Goal: Task Accomplishment & Management: Use online tool/utility

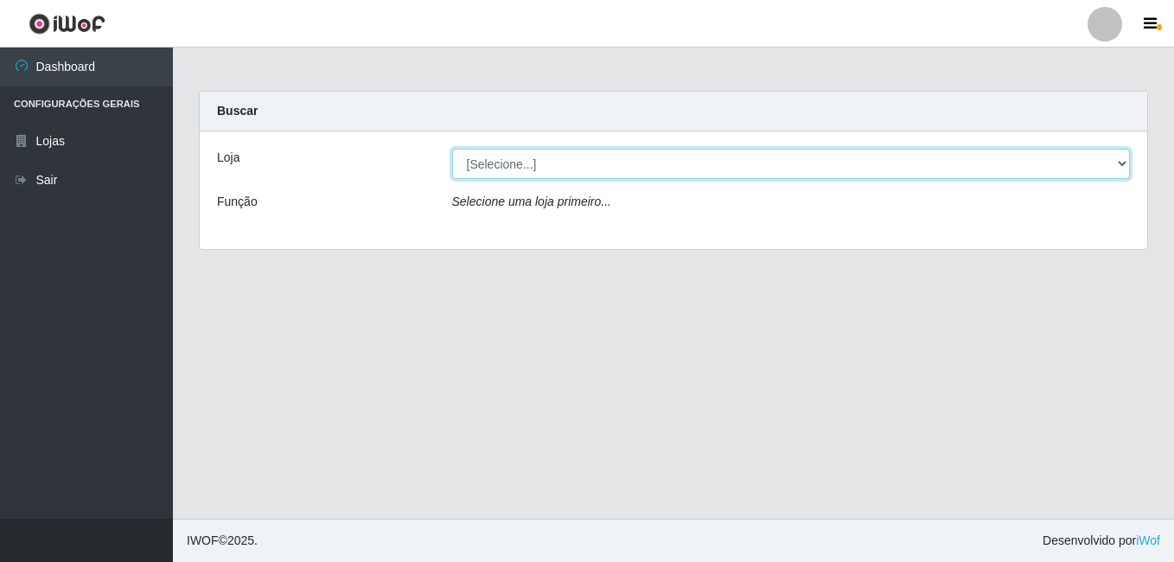
click at [607, 153] on select "[Selecione...] Ajubá Mercado" at bounding box center [791, 164] width 678 height 30
select select "402"
click at [452, 149] on select "[Selecione...] Ajubá Mercado" at bounding box center [791, 164] width 678 height 30
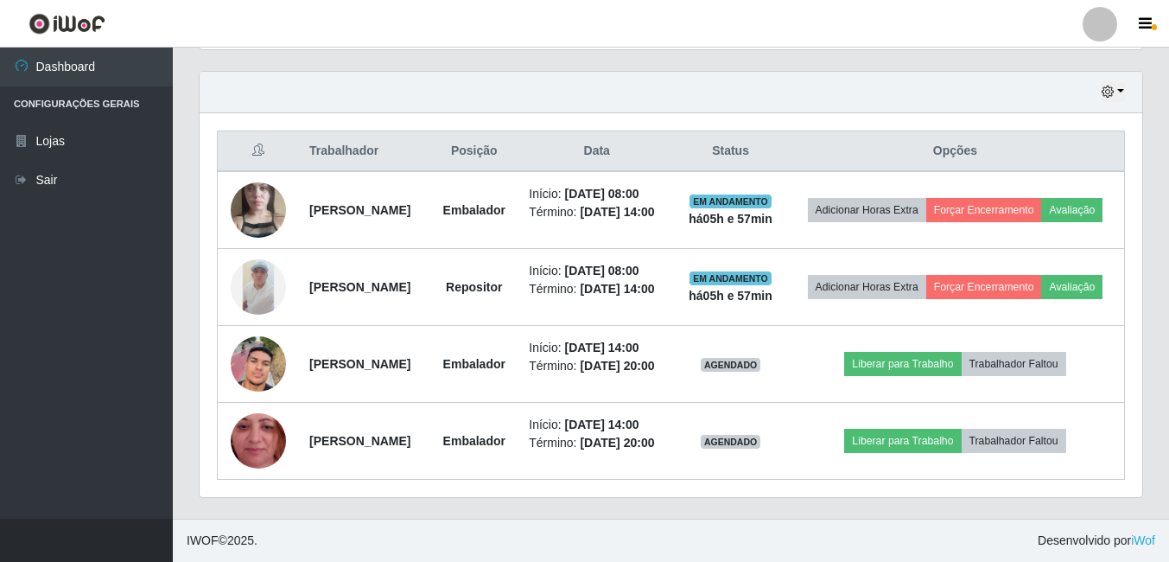
scroll to position [638, 0]
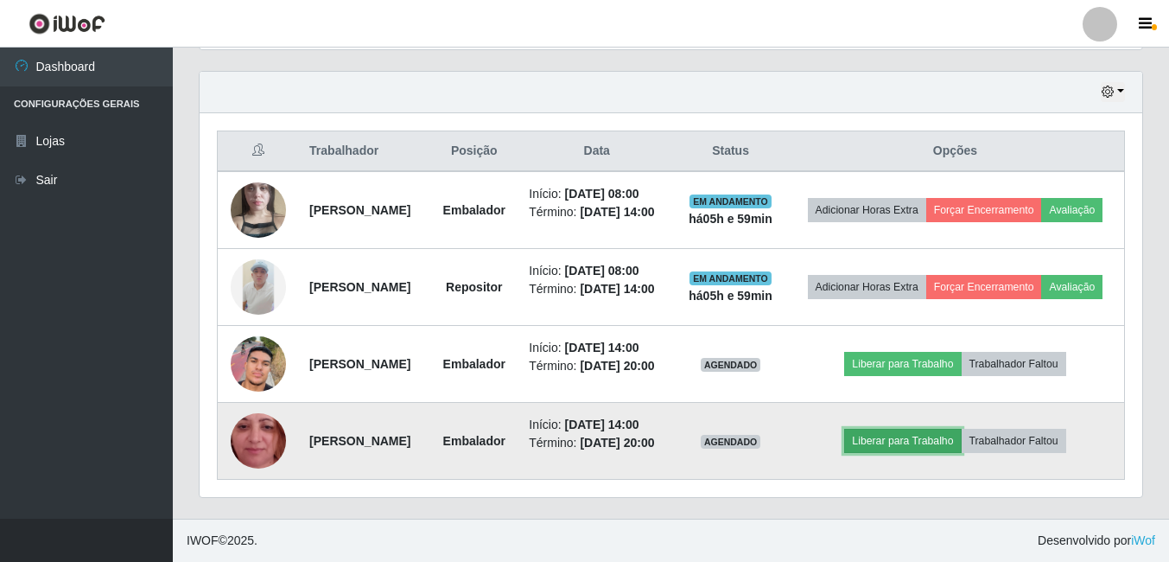
click at [939, 436] on button "Liberar para Trabalho" at bounding box center [902, 441] width 117 height 24
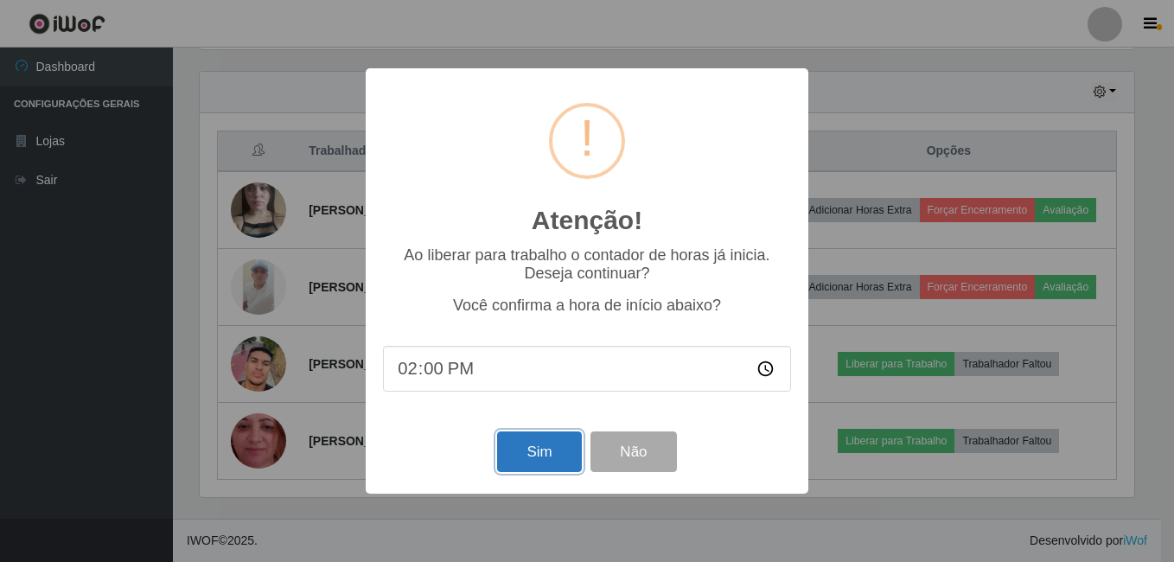
click at [544, 448] on button "Sim" at bounding box center [539, 451] width 84 height 41
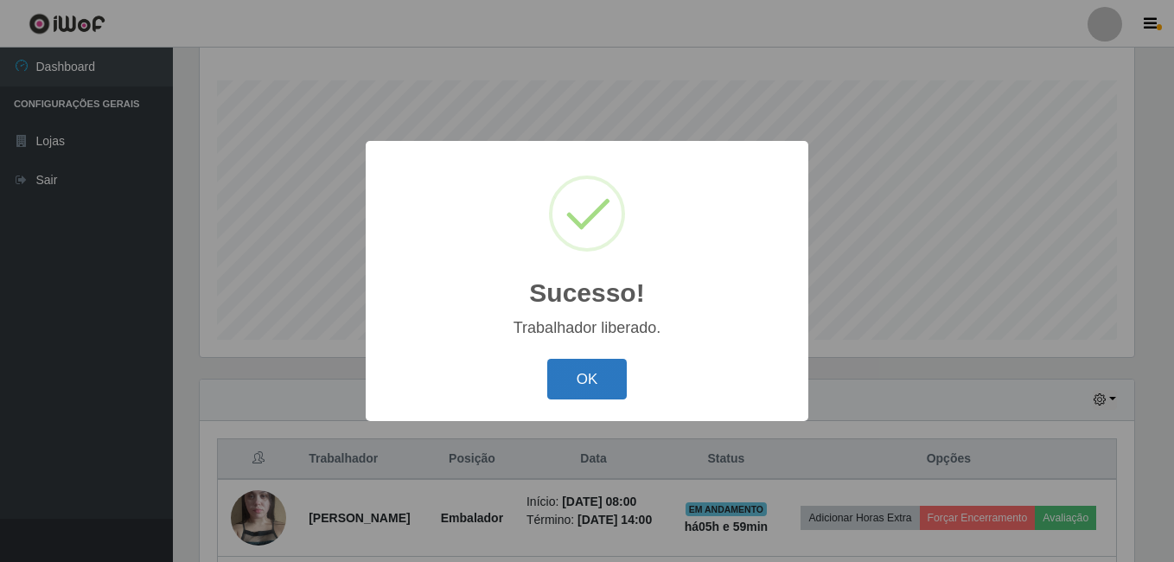
click at [580, 386] on button "OK" at bounding box center [587, 379] width 80 height 41
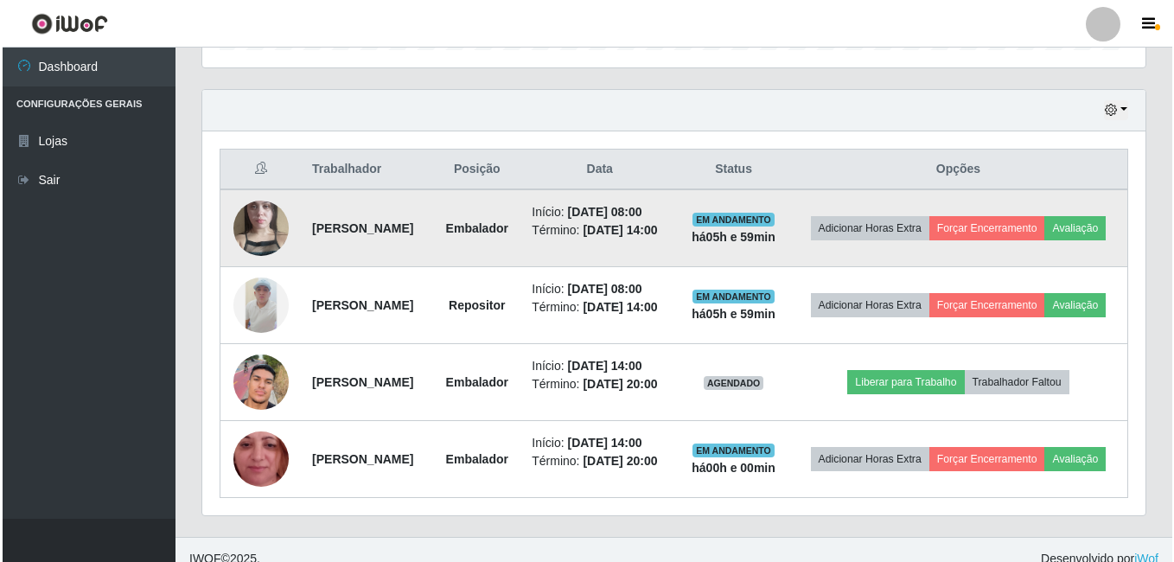
scroll to position [538, 0]
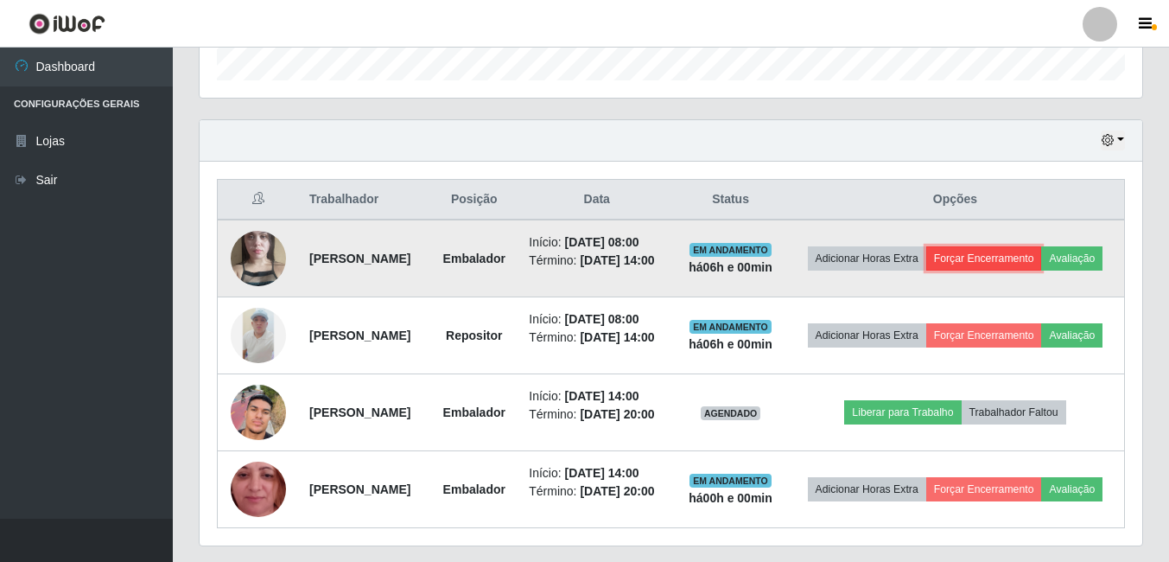
click at [1042, 252] on button "Forçar Encerramento" at bounding box center [985, 258] width 116 height 24
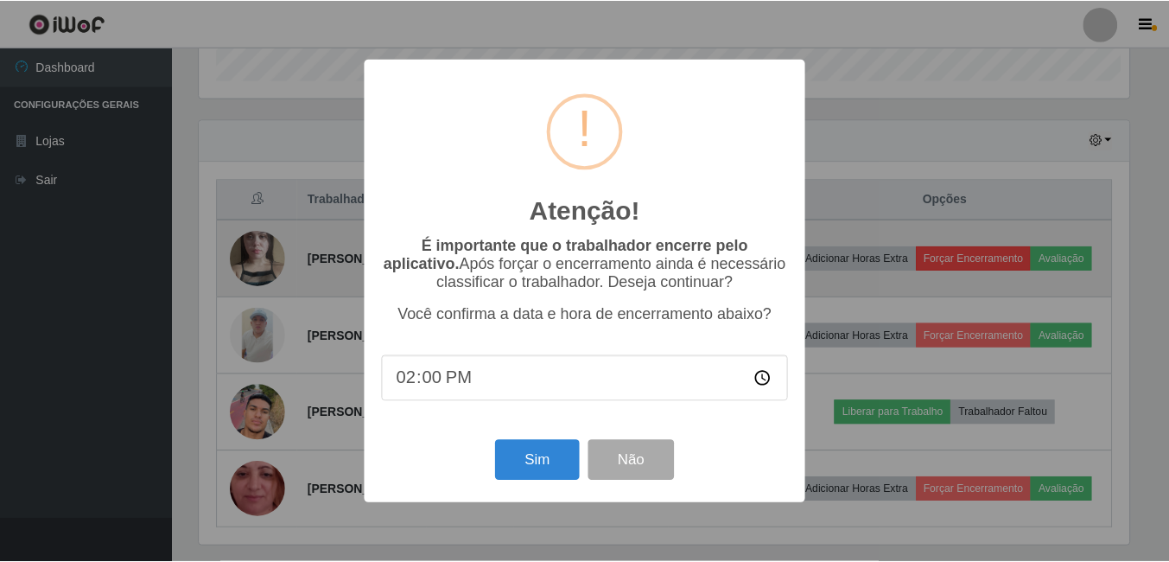
scroll to position [359, 934]
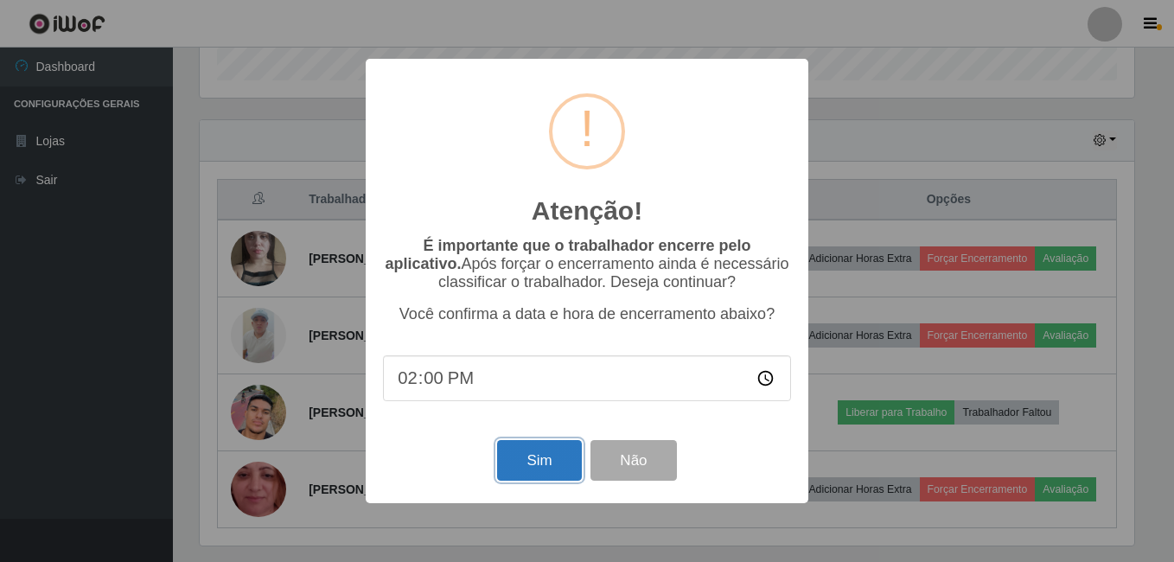
click at [506, 467] on button "Sim" at bounding box center [539, 460] width 84 height 41
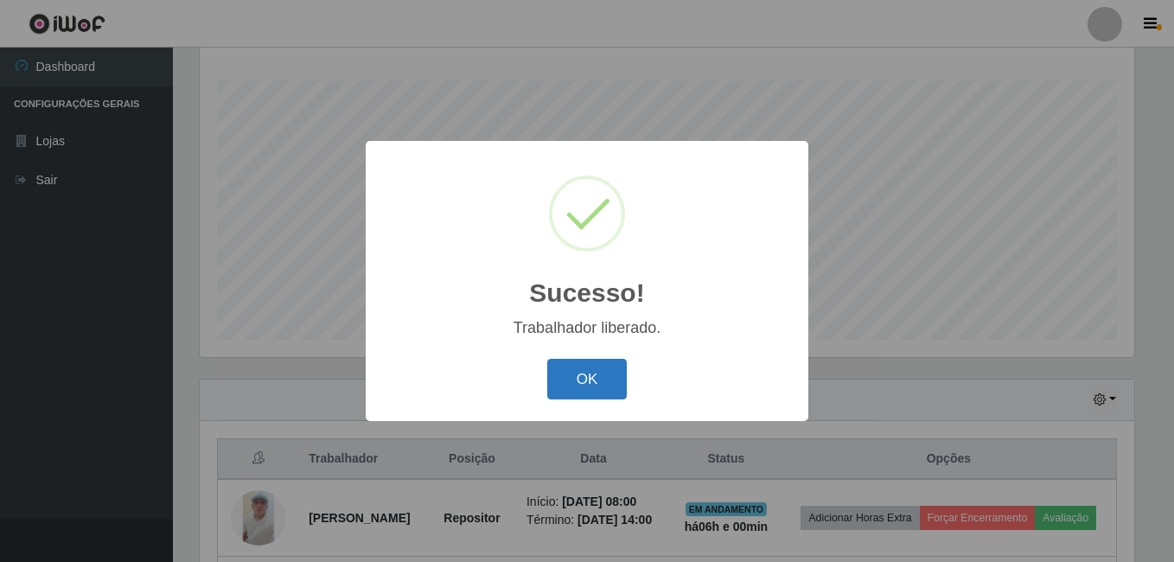
click at [575, 368] on button "OK" at bounding box center [587, 379] width 80 height 41
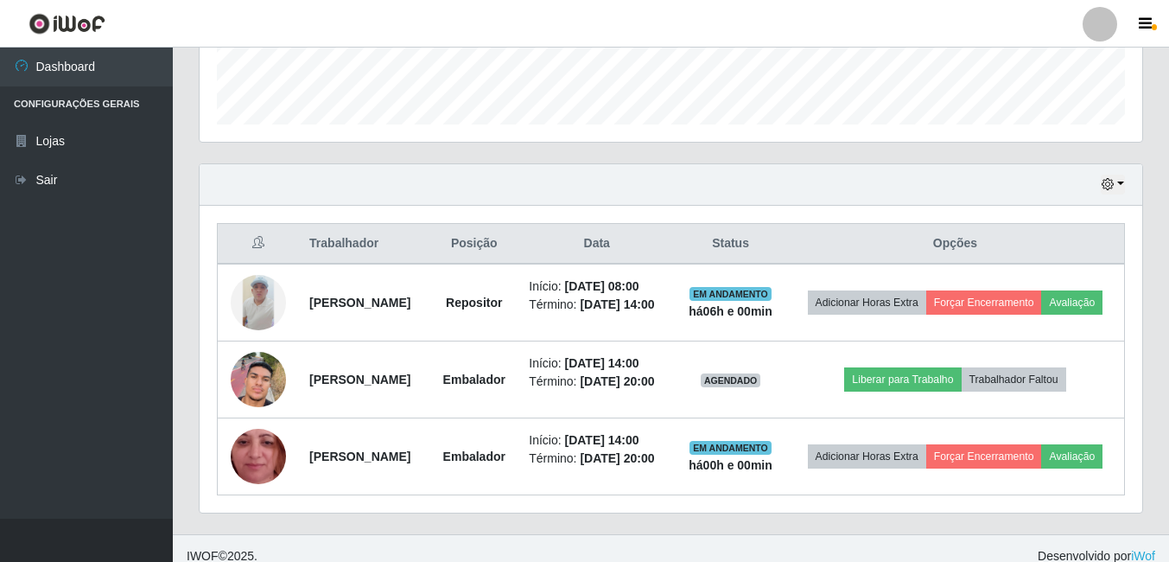
scroll to position [538, 0]
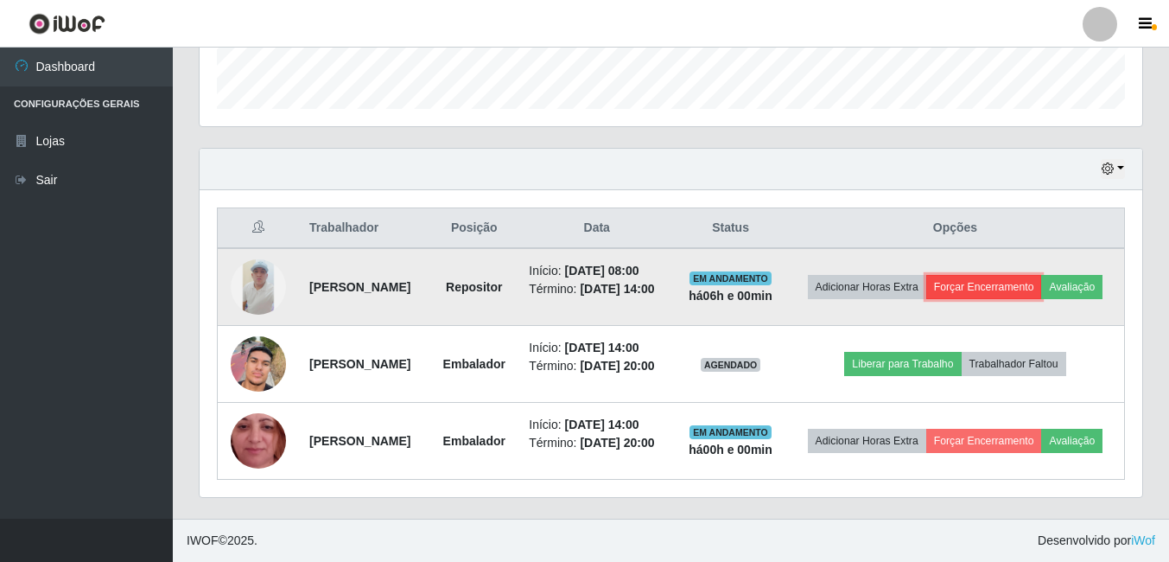
click at [1042, 275] on button "Forçar Encerramento" at bounding box center [985, 287] width 116 height 24
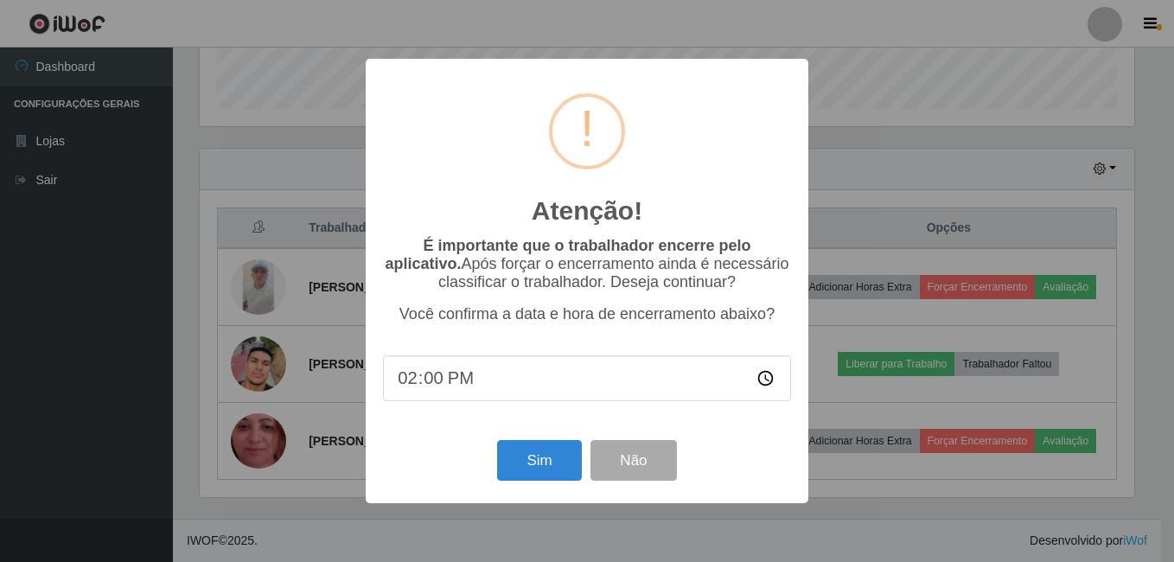
click at [198, 99] on div "Atenção! × É importante que o trabalhador encerre pelo aplicativo. Após forçar …" at bounding box center [587, 281] width 1174 height 562
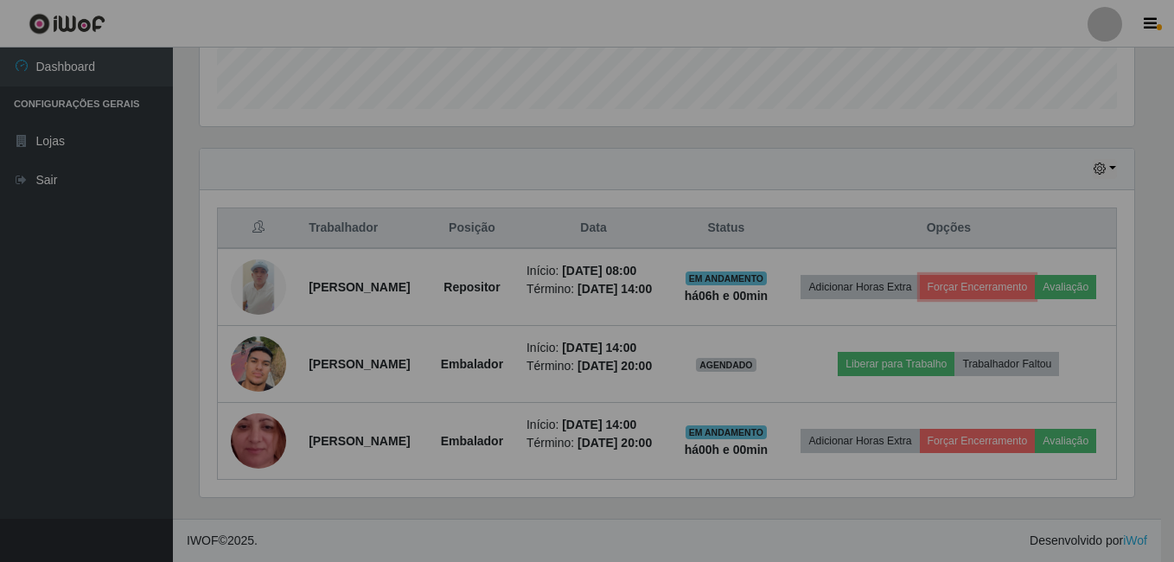
scroll to position [359, 943]
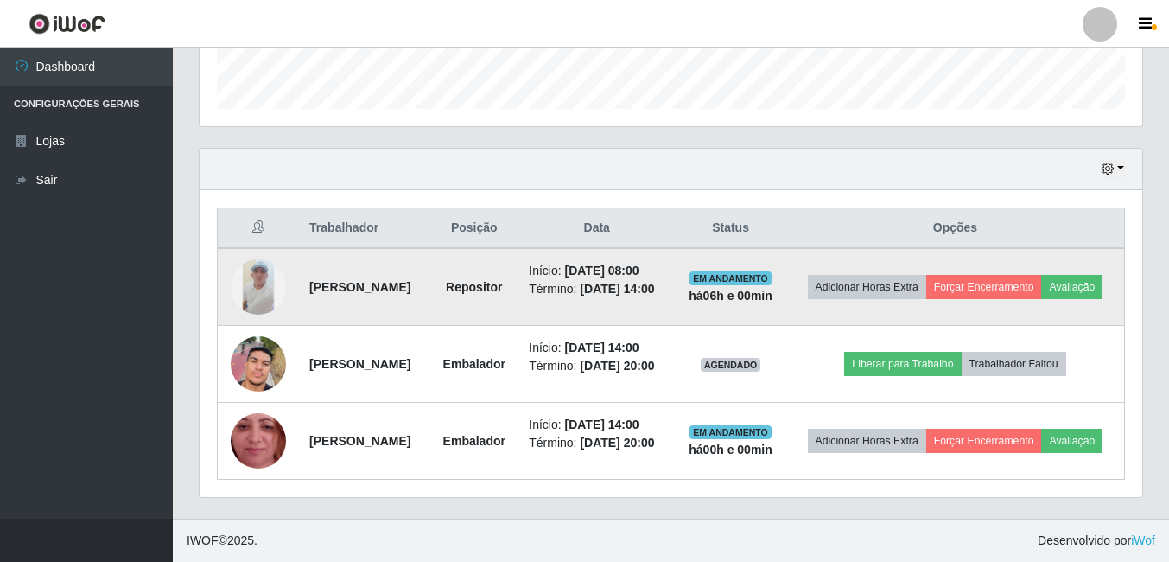
click at [251, 262] on img at bounding box center [258, 286] width 55 height 55
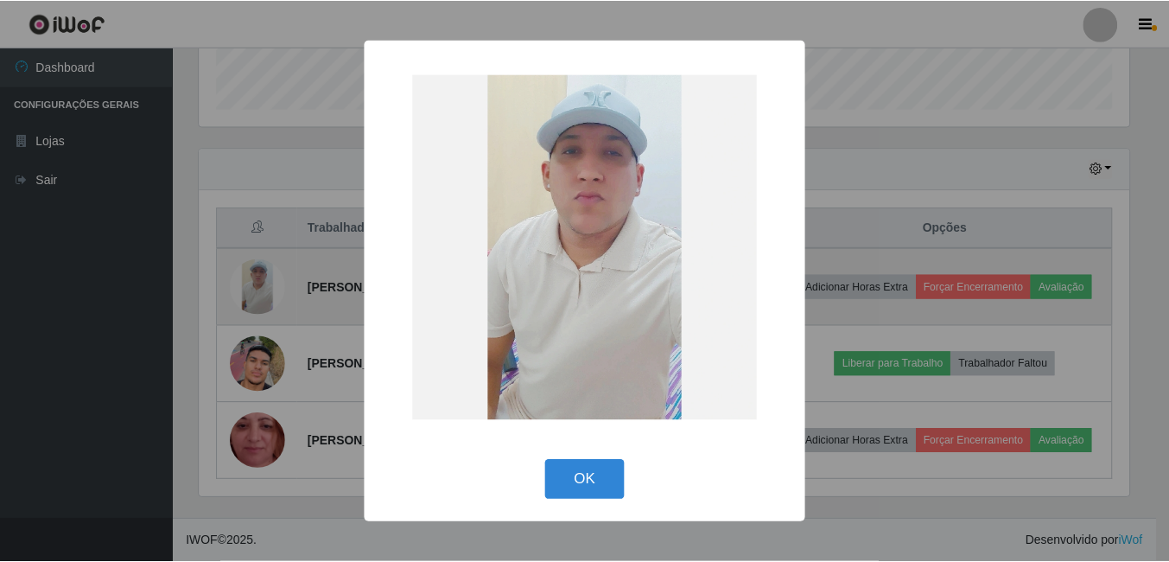
scroll to position [359, 934]
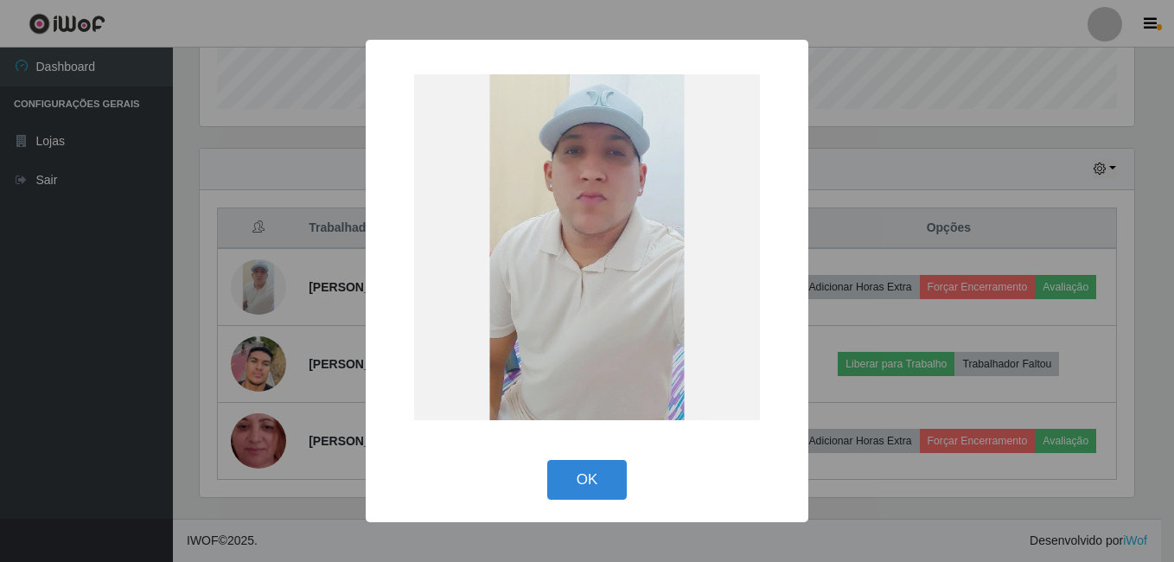
click at [313, 102] on div "× OK Cancel" at bounding box center [587, 281] width 1174 height 562
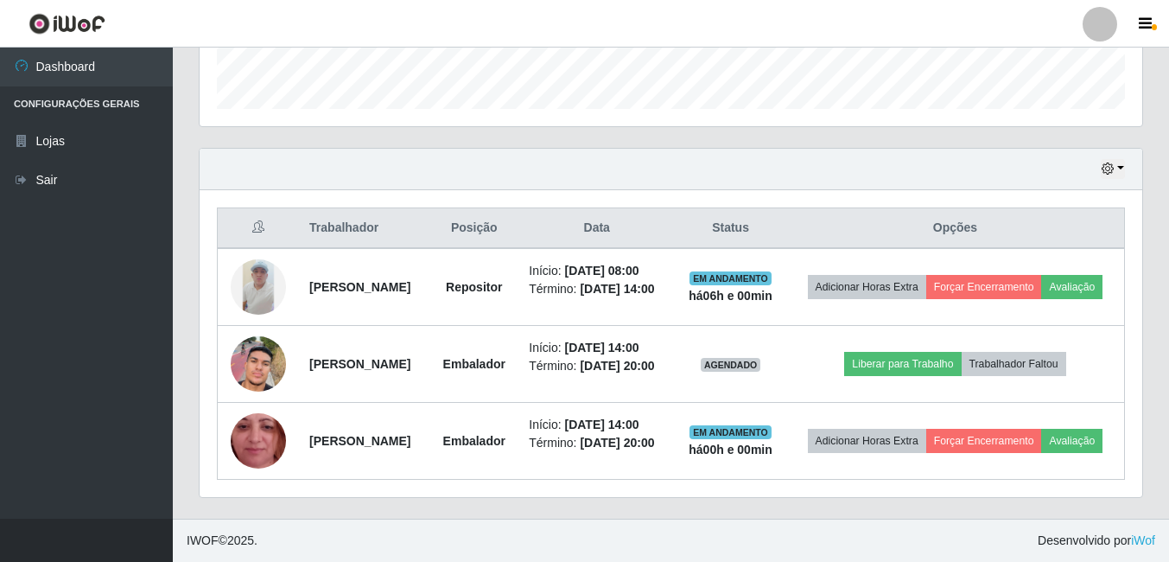
scroll to position [359, 943]
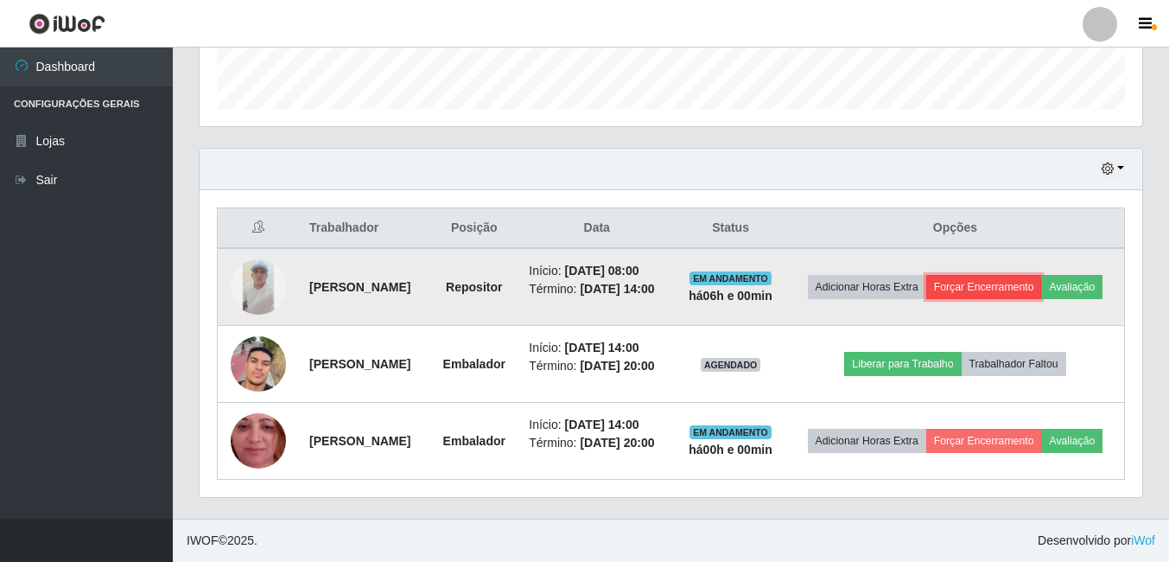
click at [1036, 275] on button "Forçar Encerramento" at bounding box center [985, 287] width 116 height 24
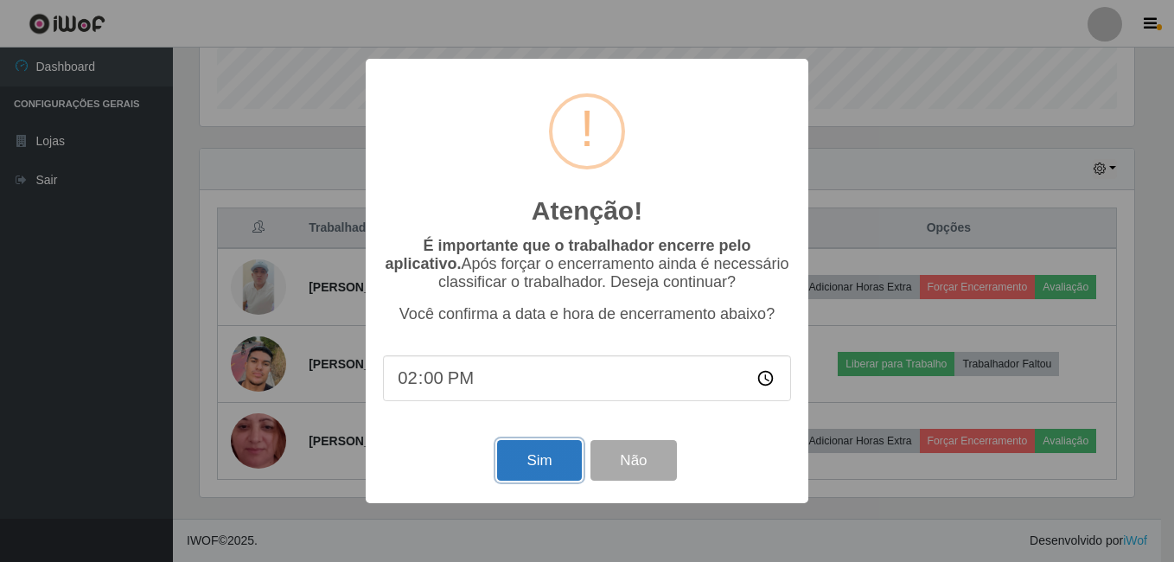
click at [525, 455] on button "Sim" at bounding box center [539, 460] width 84 height 41
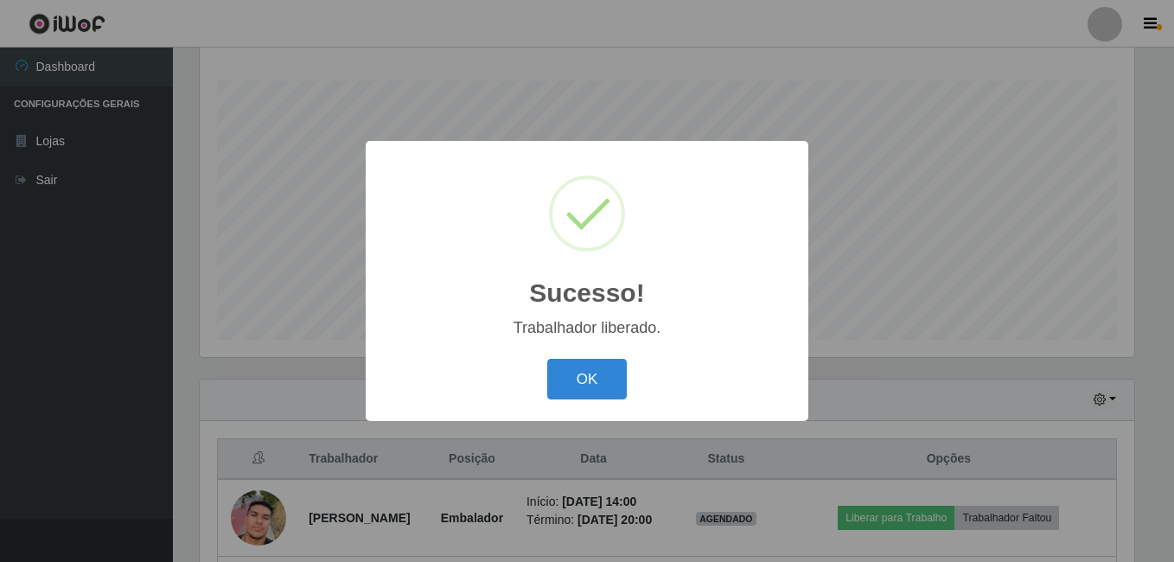
click at [596, 357] on div "OK Cancel" at bounding box center [587, 378] width 408 height 49
click at [592, 368] on button "OK" at bounding box center [587, 379] width 80 height 41
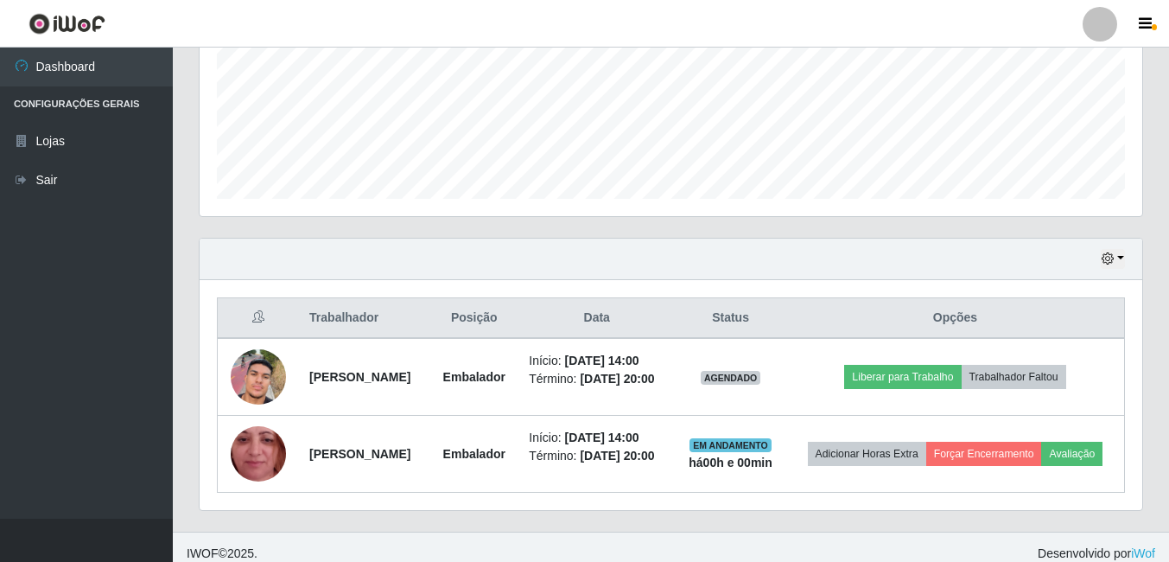
scroll to position [451, 0]
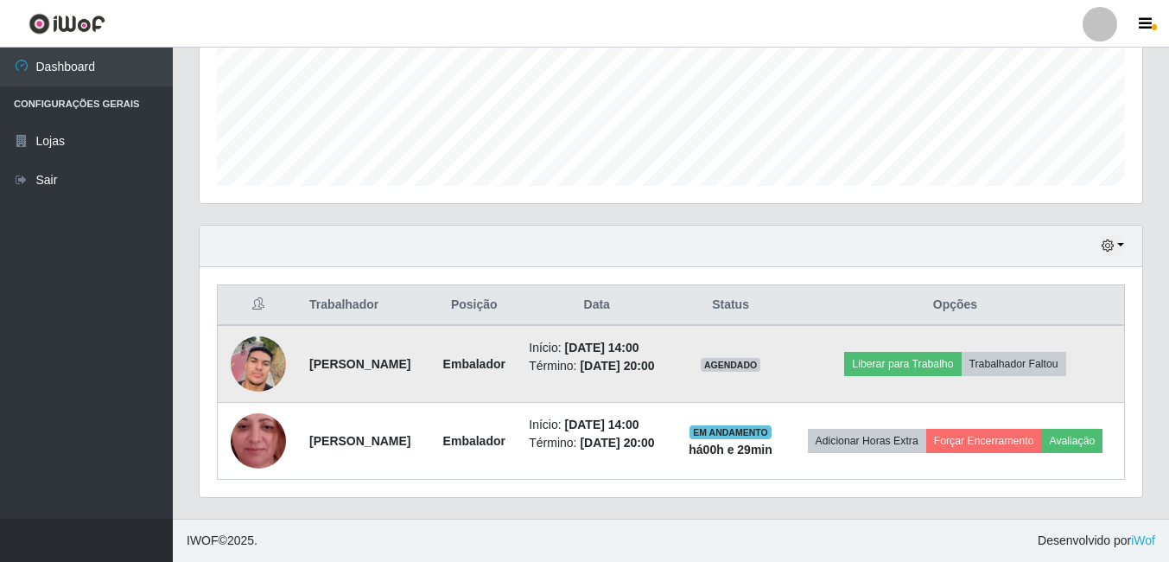
click at [267, 365] on img at bounding box center [258, 364] width 55 height 99
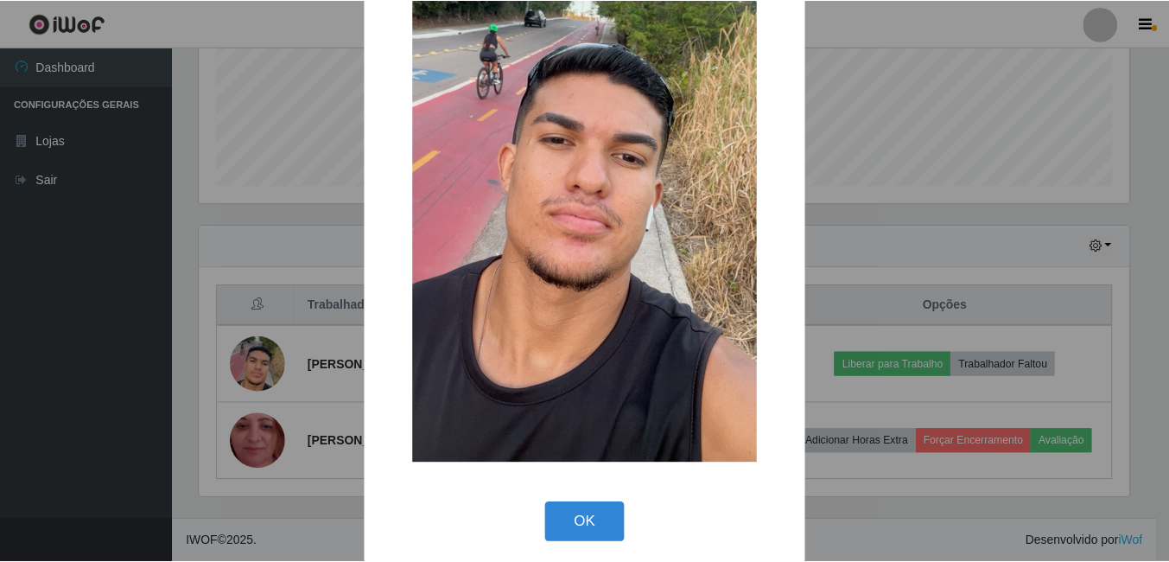
scroll to position [204, 0]
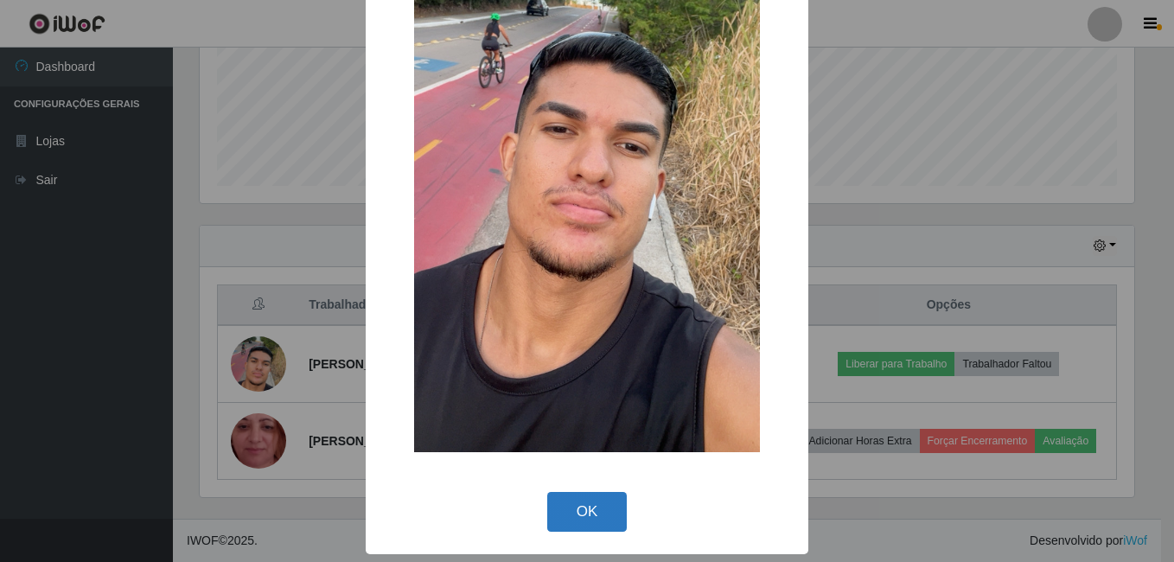
click at [576, 519] on button "OK" at bounding box center [587, 512] width 80 height 41
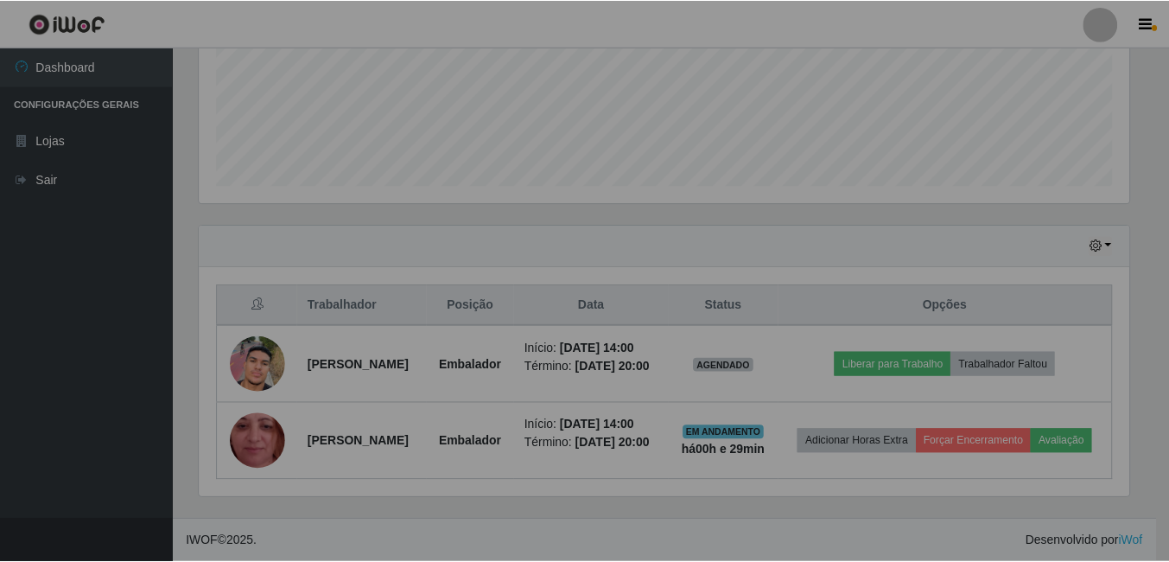
scroll to position [359, 943]
